Goal: Task Accomplishment & Management: Use online tool/utility

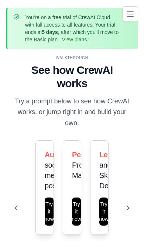
click at [133, 14] on icon "Toggle navigation" at bounding box center [130, 13] width 6 height 4
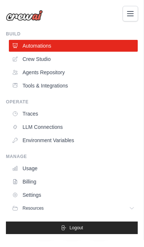
click at [54, 62] on link "Crew Studio" at bounding box center [73, 59] width 129 height 12
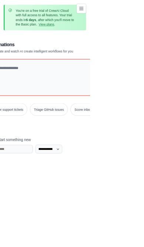
click at [133, 18] on button "Dismiss" at bounding box center [129, 17] width 12 height 12
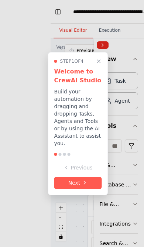
click at [86, 183] on icon at bounding box center [85, 183] width 6 height 6
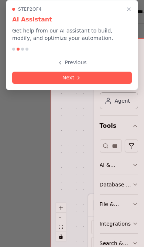
click at [106, 76] on button "Next" at bounding box center [72, 78] width 120 height 12
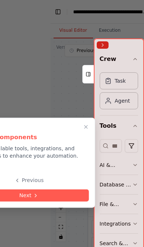
click at [68, 196] on button "Next" at bounding box center [29, 195] width 120 height 12
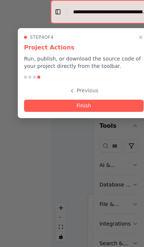
click at [102, 107] on button "Finish" at bounding box center [84, 106] width 120 height 12
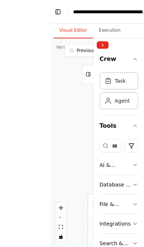
scroll to position [7, 0]
click at [55, 7] on button "Toggle Left Sidebar" at bounding box center [58, 12] width 6 height 10
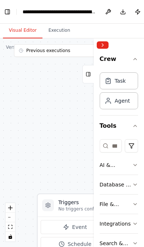
click at [87, 47] on button "Previous executions" at bounding box center [58, 50] width 89 height 13
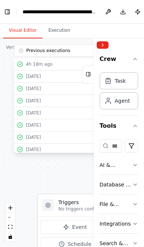
click at [17, 170] on div ".deletable-edge-delete-btn { width: 20px; height: 20px; border: 0px solid #ffff…" at bounding box center [72, 142] width 144 height 209
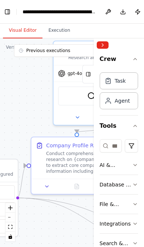
click at [105, 44] on button "Collapse right sidebar" at bounding box center [103, 44] width 12 height 7
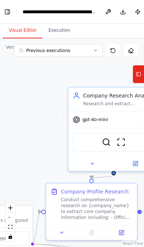
click at [60, 26] on button "Execution" at bounding box center [59, 31] width 34 height 16
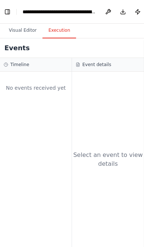
scroll to position [0, 0]
click at [23, 33] on button "Visual Editor" at bounding box center [23, 31] width 40 height 16
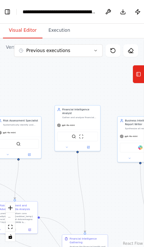
click at [93, 52] on button "Previous executions" at bounding box center [58, 50] width 89 height 13
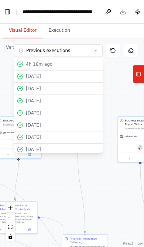
click at [119, 75] on div ".deletable-edge-delete-btn { width: 20px; height: 20px; border: 0px solid #ffff…" at bounding box center [72, 142] width 144 height 209
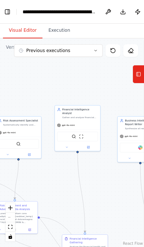
click at [7, 14] on button "Toggle Left Sidebar" at bounding box center [7, 12] width 6 height 10
click at [9, 10] on button "Toggle Left Sidebar" at bounding box center [7, 12] width 6 height 10
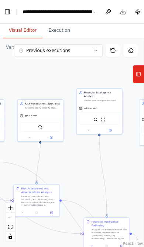
click at [139, 73] on icon at bounding box center [138, 74] width 5 height 12
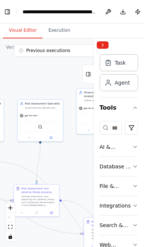
scroll to position [17, 0]
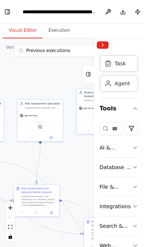
click at [107, 45] on button "Collapse right sidebar" at bounding box center [103, 44] width 12 height 7
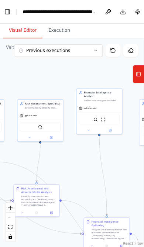
click at [9, 13] on button "Toggle Left Sidebar" at bounding box center [7, 12] width 6 height 10
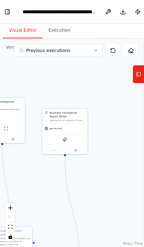
click at [55, 151] on icon at bounding box center [54, 150] width 3 height 3
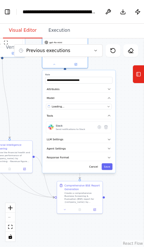
click at [92, 168] on button "Cancel" at bounding box center [93, 166] width 13 height 7
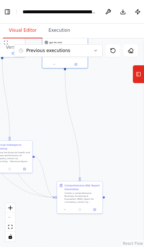
click at [68, 211] on button at bounding box center [65, 210] width 13 height 4
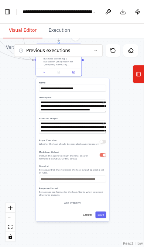
click at [90, 217] on button "Cancel" at bounding box center [87, 215] width 13 height 7
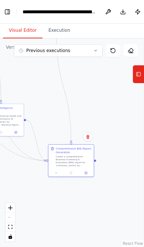
click at [60, 29] on button "Execution" at bounding box center [59, 31] width 34 height 16
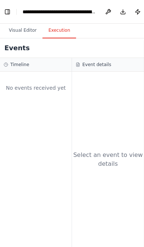
scroll to position [0, 0]
click at [140, 10] on button "Publish" at bounding box center [138, 11] width 12 height 13
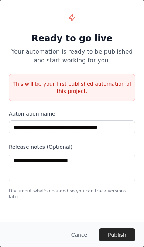
click at [86, 237] on button "Cancel" at bounding box center [79, 234] width 29 height 13
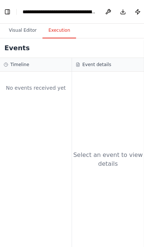
click at [127, 15] on button "Download" at bounding box center [123, 11] width 12 height 13
click at [109, 11] on button at bounding box center [108, 11] width 12 height 13
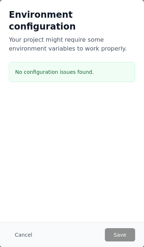
scroll to position [40, 0]
click at [24, 234] on button "Cancel" at bounding box center [23, 234] width 29 height 13
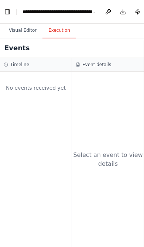
click at [29, 75] on div "No events received yet" at bounding box center [36, 87] width 64 height 25
click at [22, 38] on div "Events" at bounding box center [72, 48] width 144 height 20
click at [12, 62] on h3 "Timeline" at bounding box center [19, 65] width 19 height 6
click at [24, 34] on button "Visual Editor" at bounding box center [23, 31] width 40 height 16
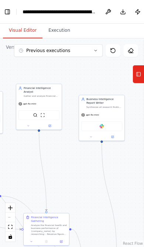
click at [96, 46] on button "Previous executions" at bounding box center [58, 50] width 89 height 13
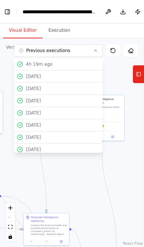
click at [95, 179] on div ".deletable-edge-delete-btn { width: 20px; height: 20px; border: 0px solid #ffff…" at bounding box center [72, 142] width 144 height 209
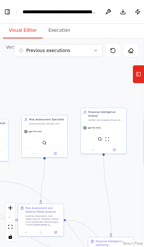
click at [133, 52] on icon at bounding box center [131, 51] width 6 height 6
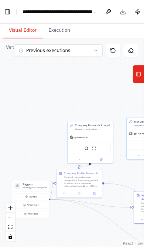
click at [8, 13] on button "Toggle Left Sidebar" at bounding box center [7, 12] width 6 height 10
click at [10, 14] on button "Toggle Left Sidebar" at bounding box center [7, 12] width 6 height 10
click at [12, 4] on header "**********" at bounding box center [72, 12] width 144 height 24
click at [8, 14] on button "Toggle Left Sidebar" at bounding box center [7, 12] width 6 height 10
